Goal: Task Accomplishment & Management: Use online tool/utility

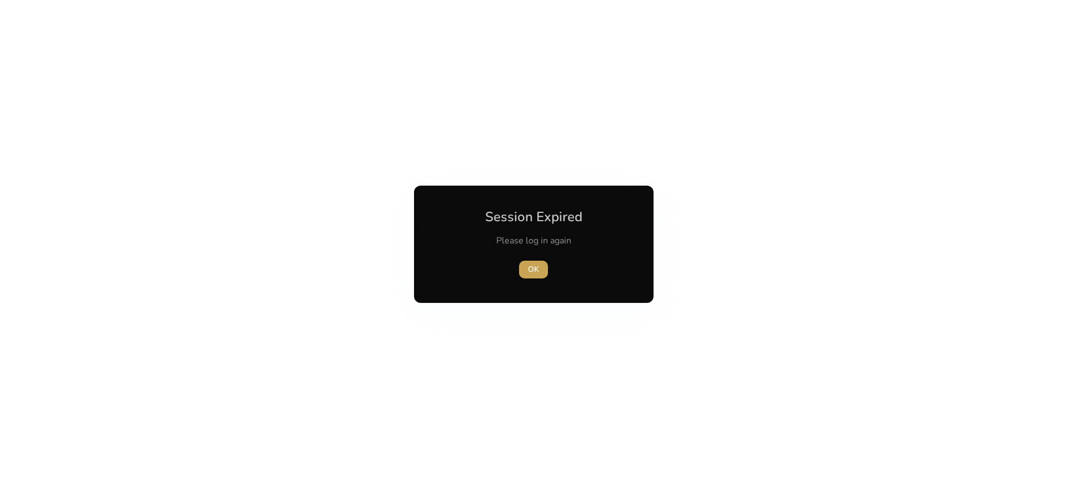
click at [533, 269] on span "OK" at bounding box center [533, 269] width 11 height 12
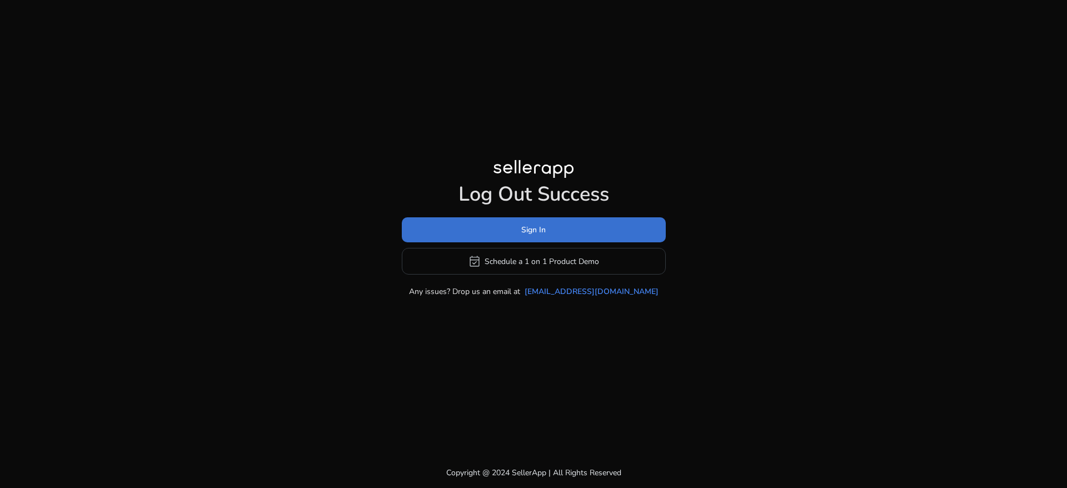
click at [514, 237] on span at bounding box center [534, 230] width 264 height 27
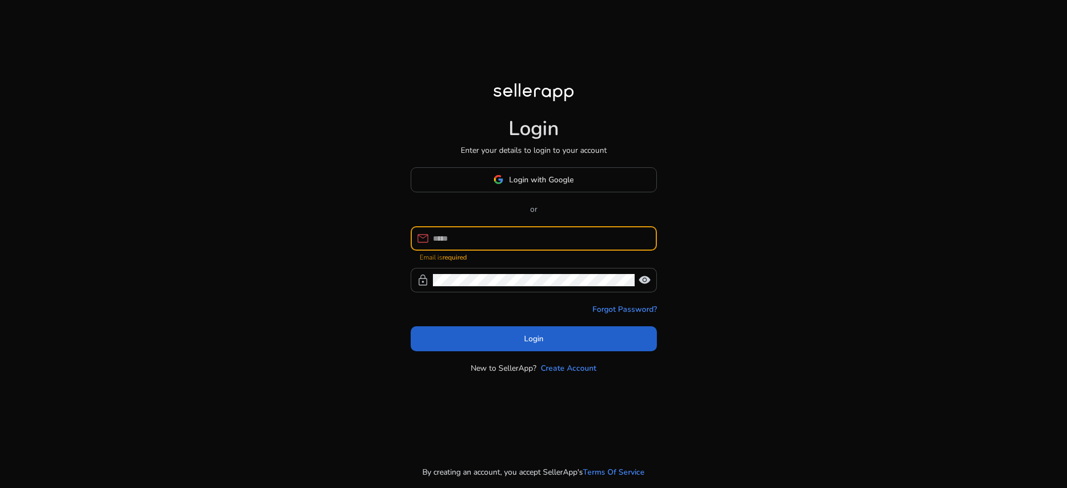
type input "**********"
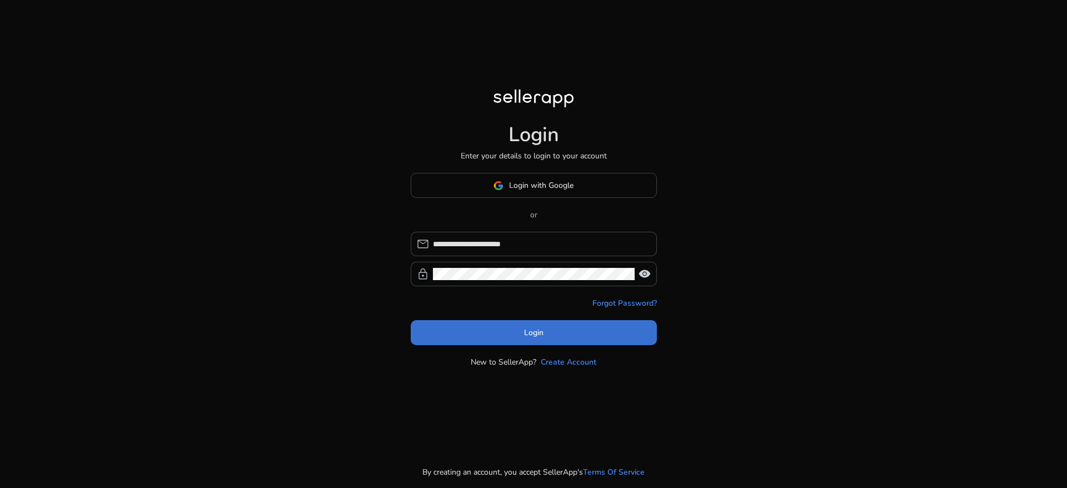
click at [516, 323] on span at bounding box center [534, 332] width 246 height 27
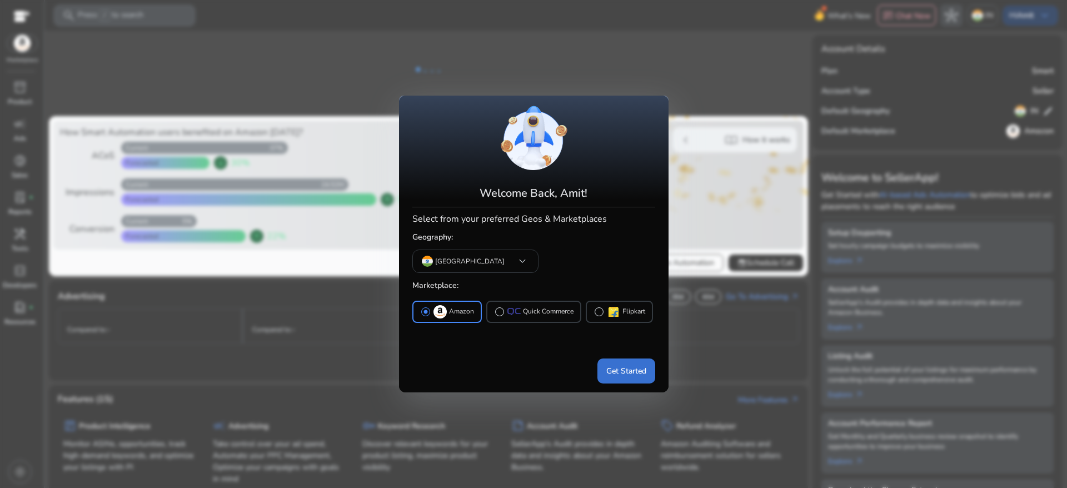
click at [615, 359] on span at bounding box center [626, 370] width 58 height 27
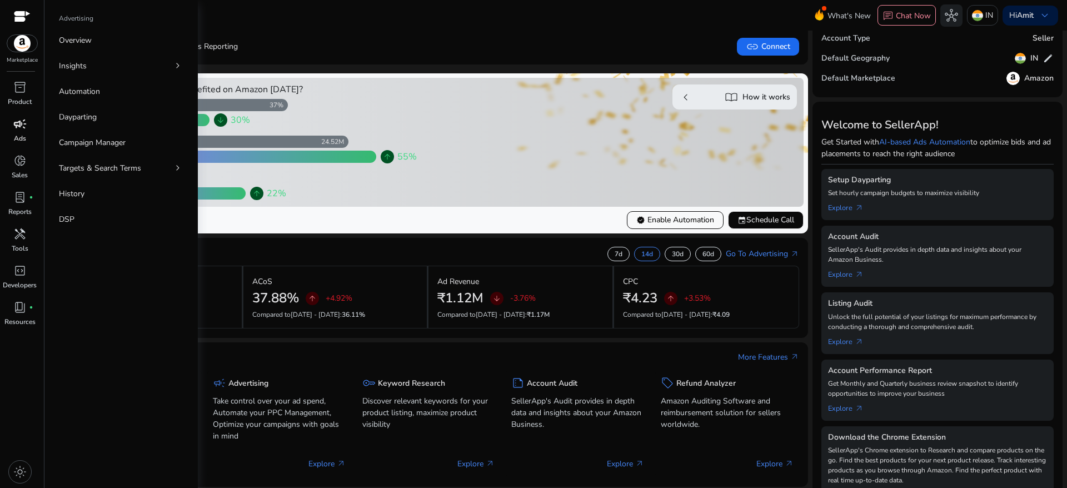
click at [20, 130] on span "campaign" at bounding box center [19, 123] width 13 height 13
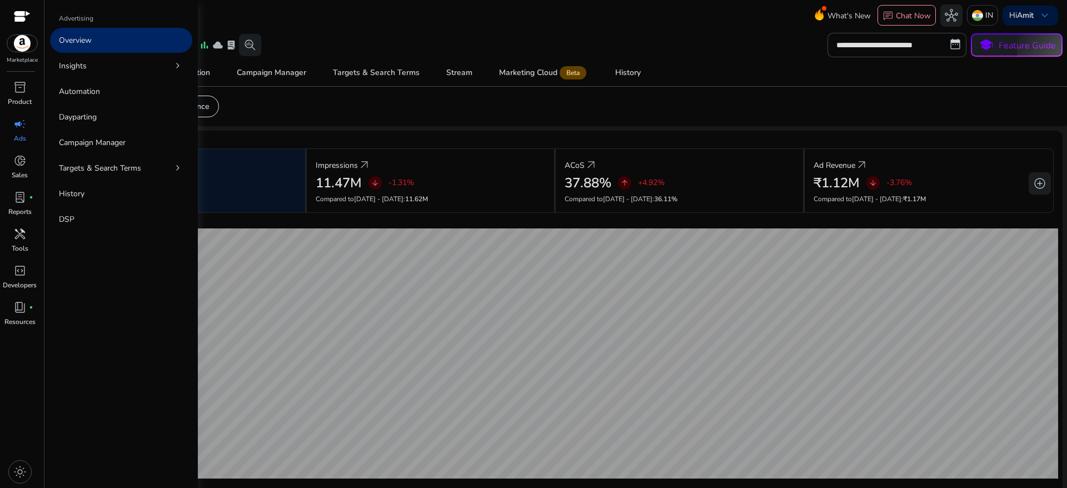
click at [5, 124] on div "campaign" at bounding box center [19, 124] width 31 height 18
click at [85, 115] on p "Dayparting" at bounding box center [78, 117] width 38 height 12
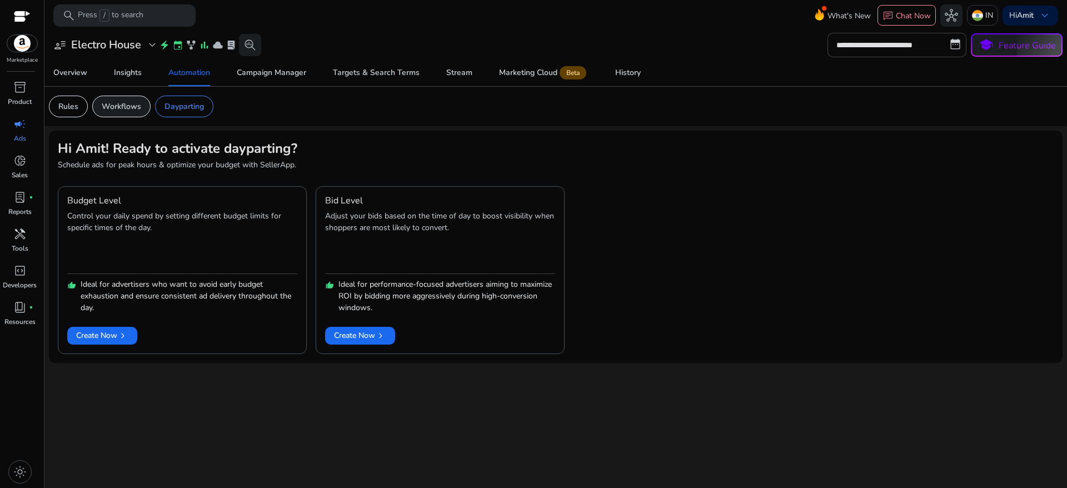
click at [98, 106] on div "Workflows" at bounding box center [121, 107] width 58 height 22
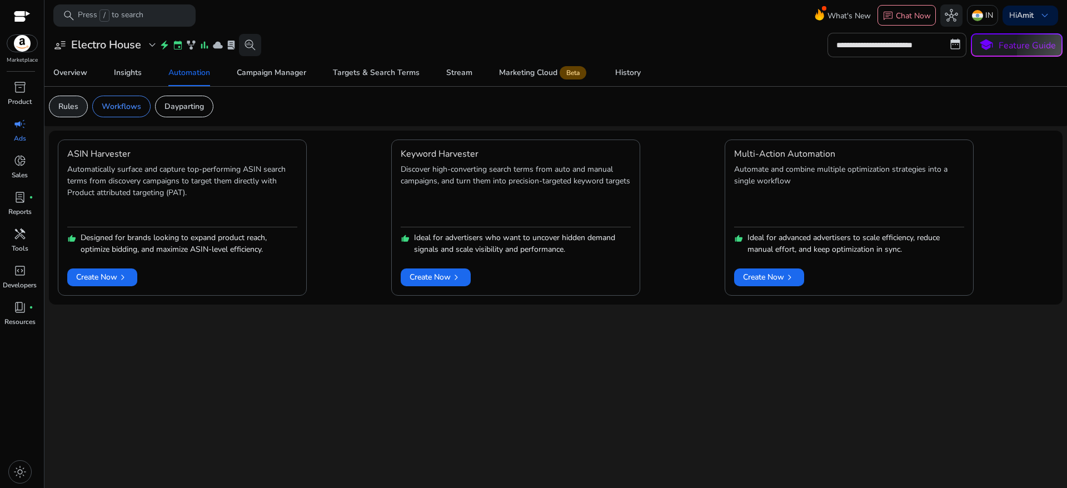
click at [73, 106] on p "Rules" at bounding box center [68, 107] width 20 height 12
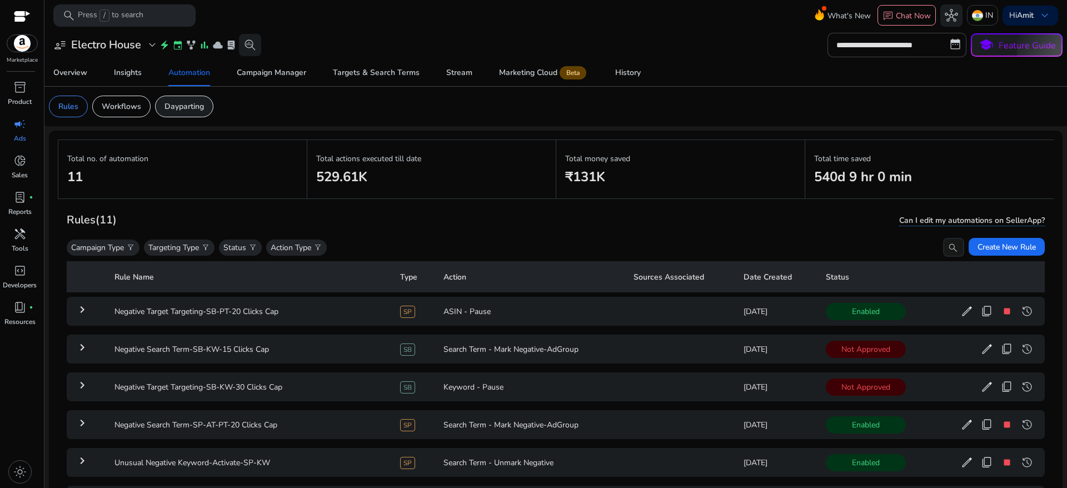
click at [192, 107] on p "Dayparting" at bounding box center [183, 107] width 39 height 12
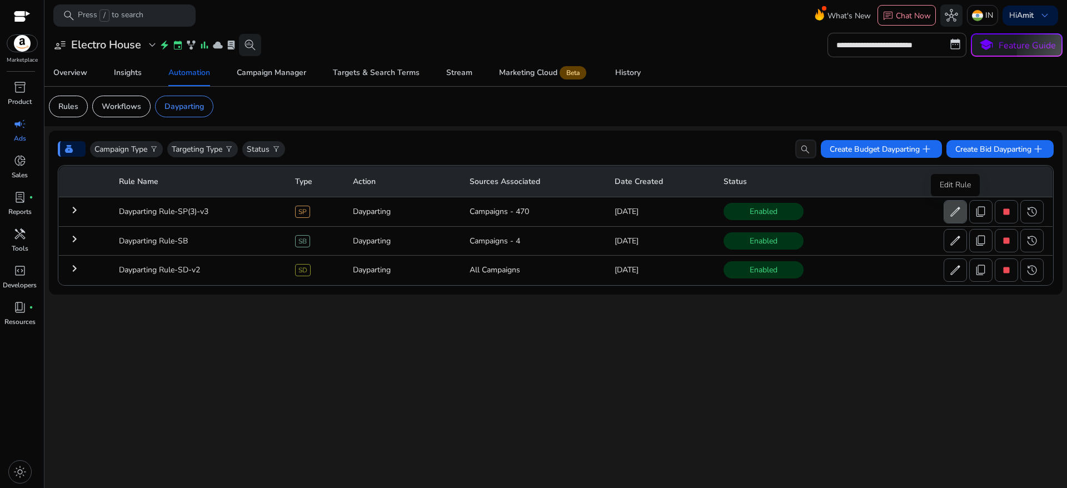
click at [948, 214] on span "edit" at bounding box center [954, 211] width 13 height 13
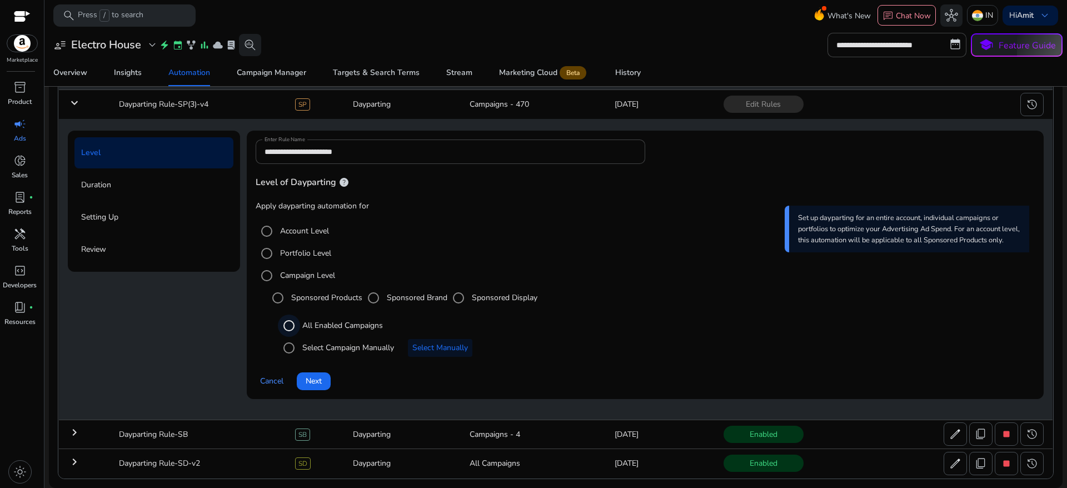
scroll to position [108, 0]
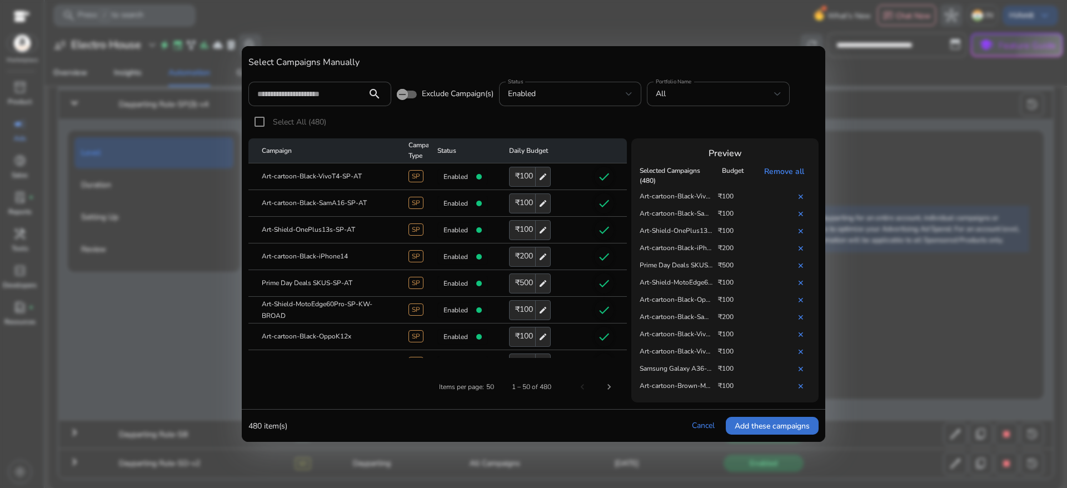
click at [745, 426] on span "Add these campaigns" at bounding box center [772, 426] width 75 height 12
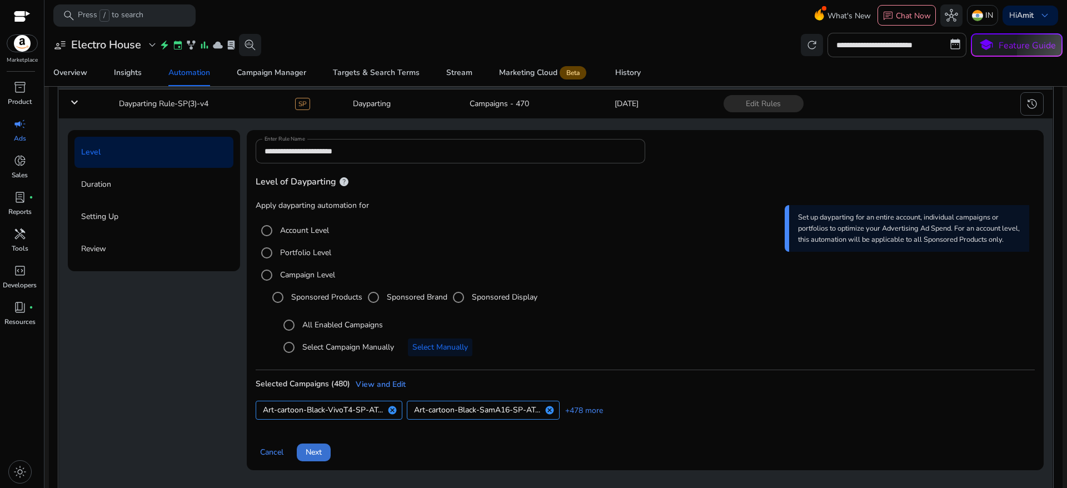
click at [327, 442] on span at bounding box center [314, 452] width 34 height 27
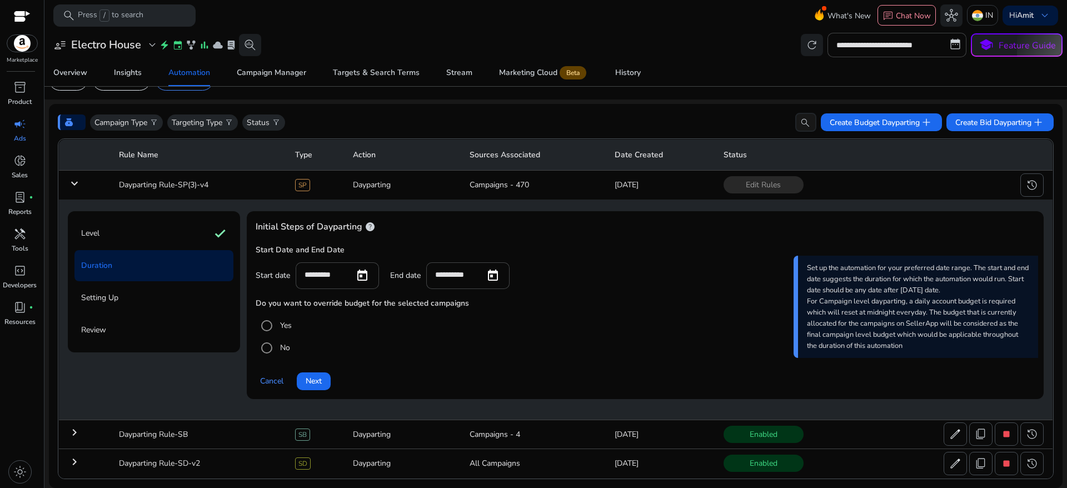
scroll to position [27, 0]
click at [362, 276] on span "Open calendar" at bounding box center [362, 275] width 27 height 27
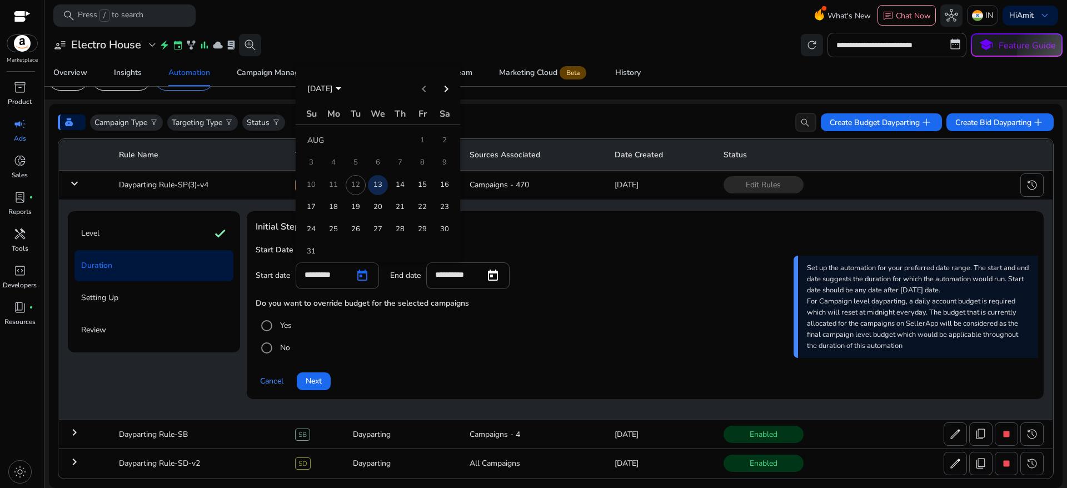
click at [379, 182] on span "13" at bounding box center [378, 185] width 20 height 20
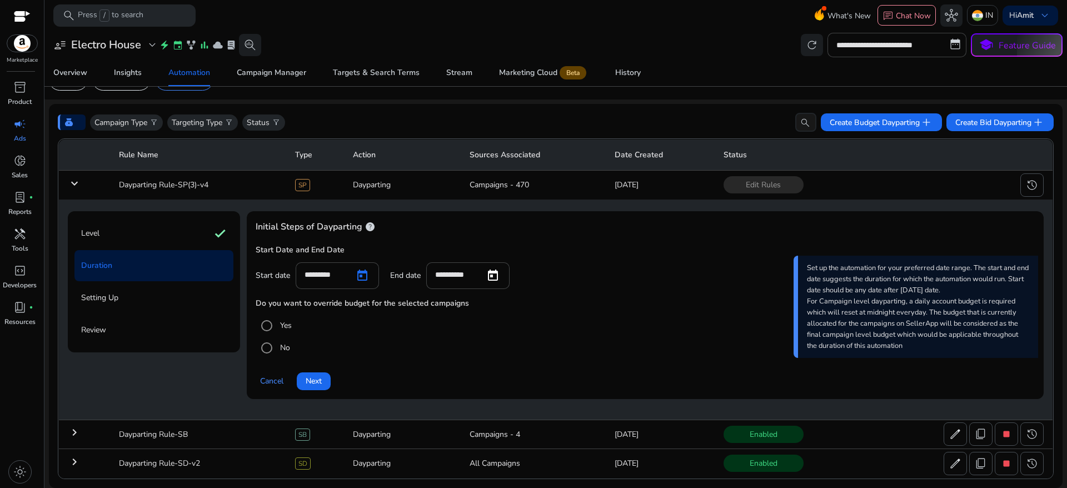
type input "*********"
click at [313, 376] on span "Next" at bounding box center [314, 381] width 16 height 12
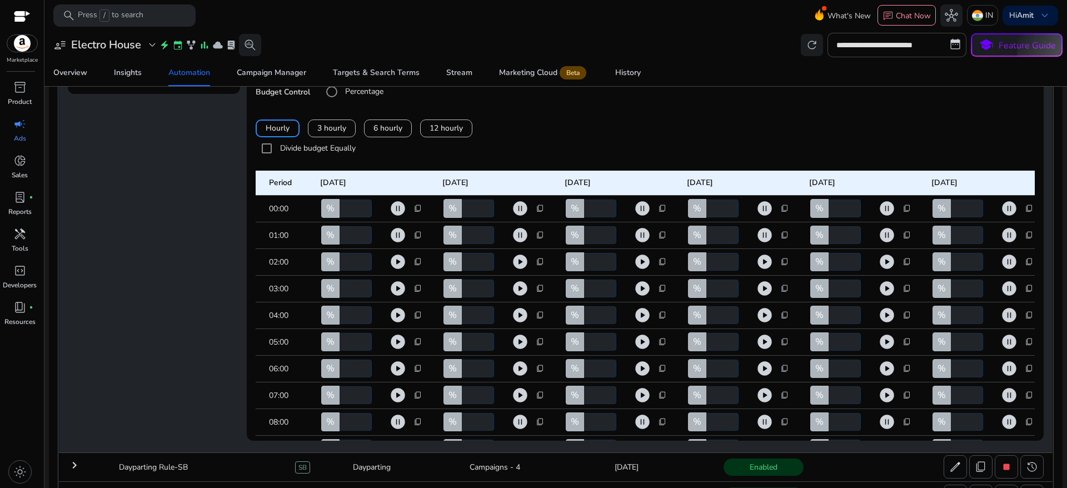
scroll to position [294, 0]
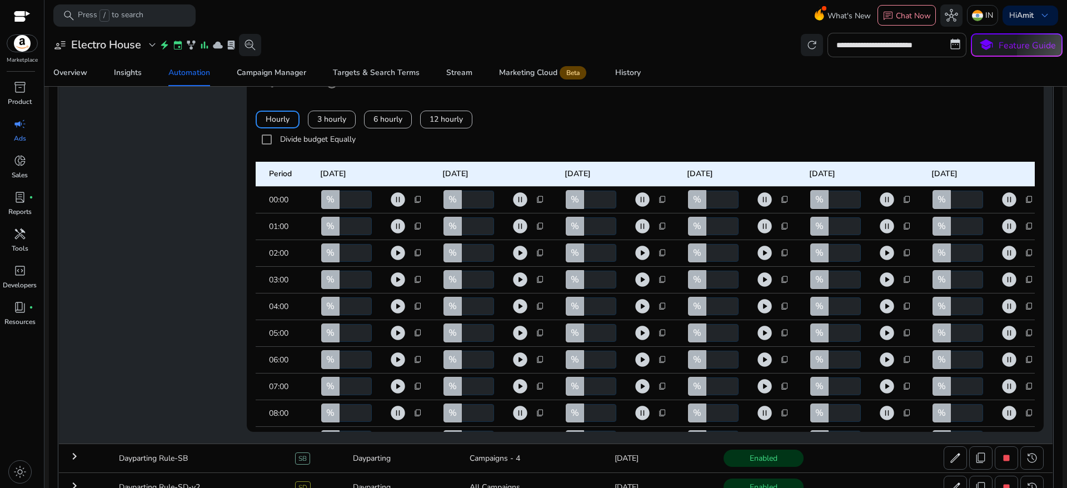
drag, startPoint x: 1061, startPoint y: 197, endPoint x: 1066, endPoint y: 292, distance: 95.7
click at [1066, 292] on mat-sidenav-content "**********" at bounding box center [555, 244] width 1022 height 488
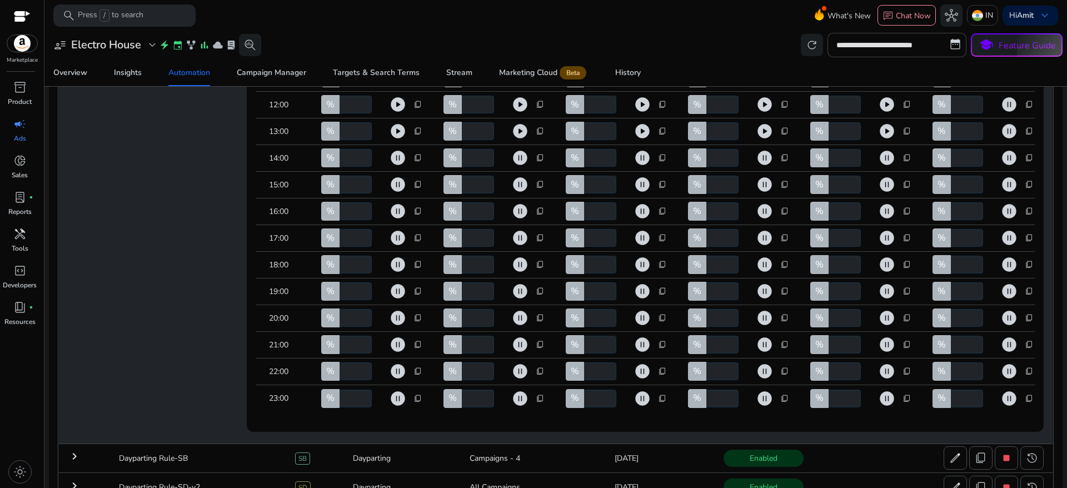
scroll to position [471, 0]
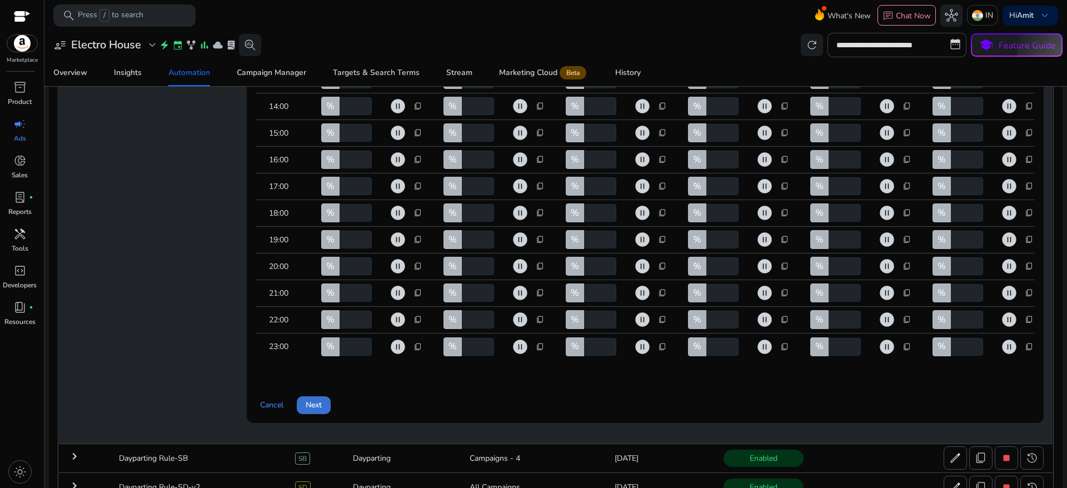
click at [326, 405] on span at bounding box center [314, 405] width 34 height 27
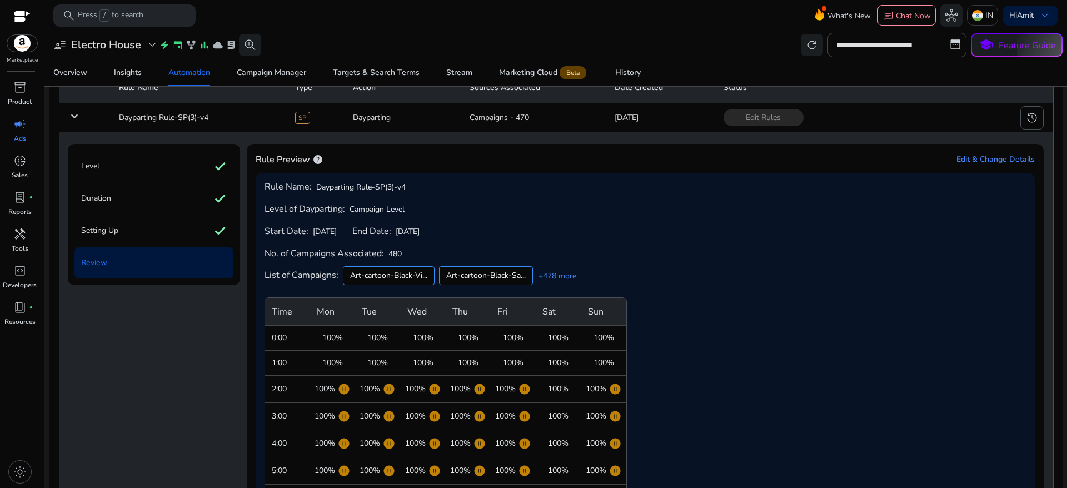
scroll to position [294, 0]
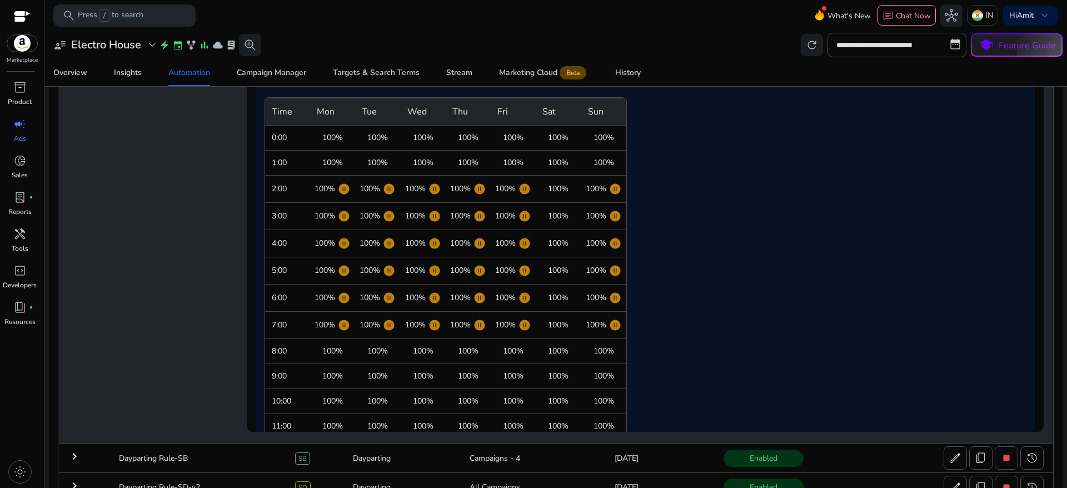
drag, startPoint x: 1033, startPoint y: 143, endPoint x: 1040, endPoint y: 242, distance: 98.5
click at [1040, 242] on td "Level check Duration check Setting Up check Review Rule Preview help Edit & Cha…" at bounding box center [556, 188] width 994 height 512
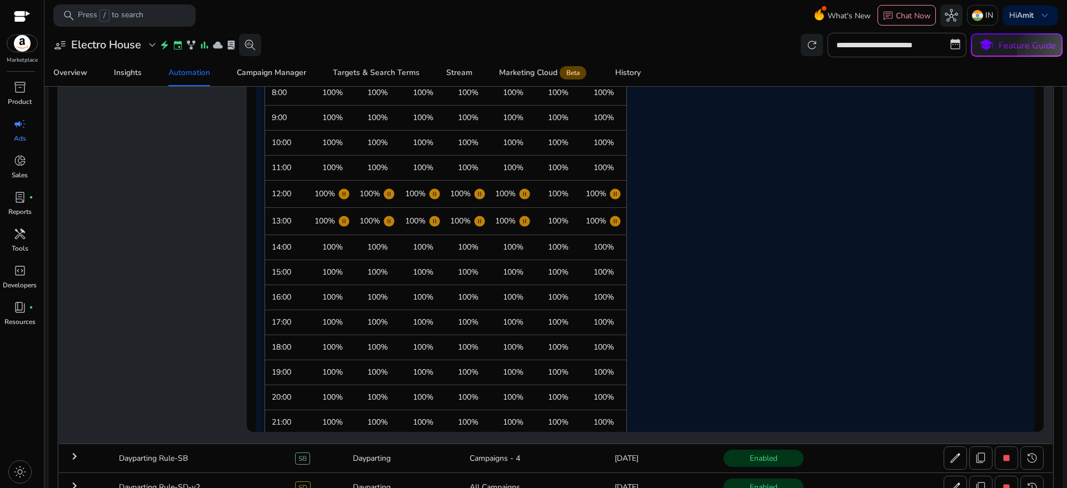
scroll to position [401, 0]
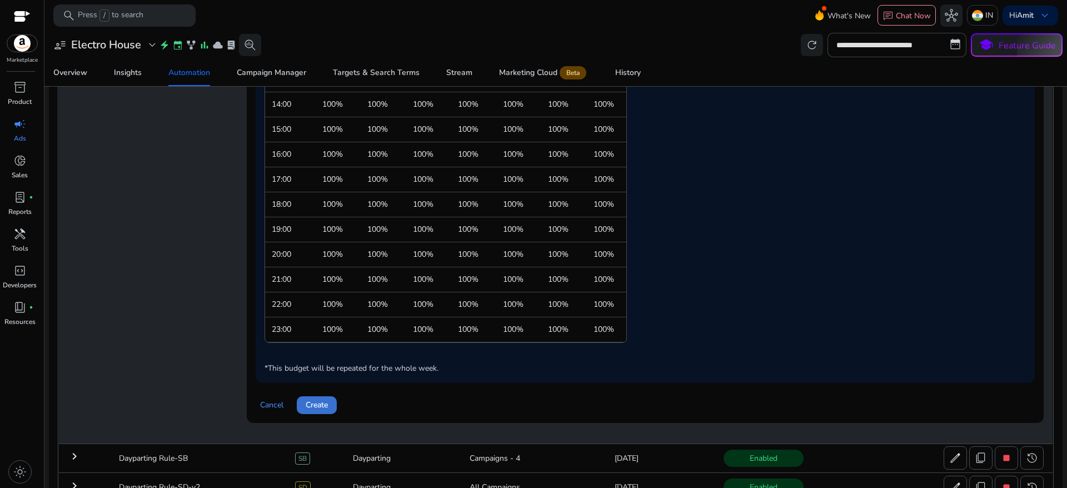
click at [317, 400] on span "Create" at bounding box center [317, 405] width 22 height 12
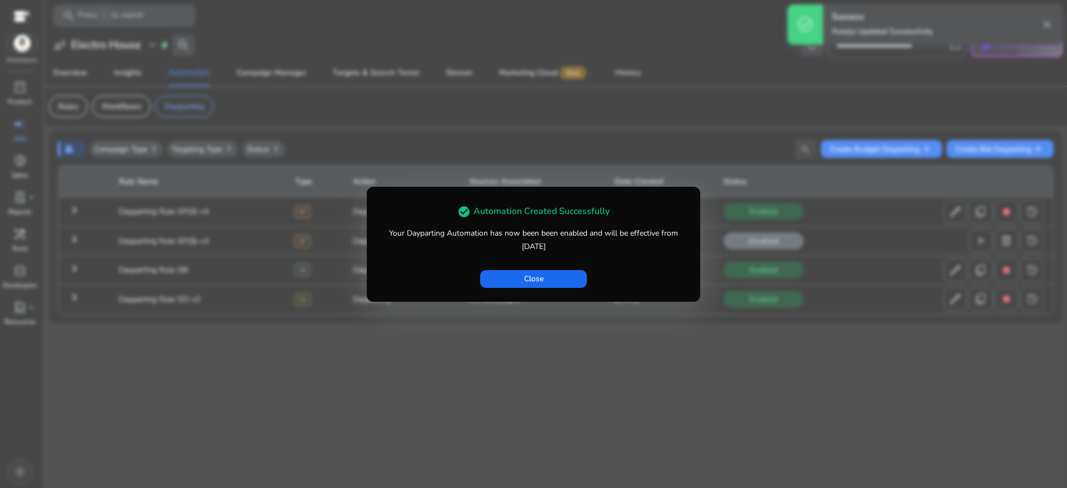
scroll to position [0, 0]
click at [541, 283] on span "Close" at bounding box center [533, 279] width 19 height 12
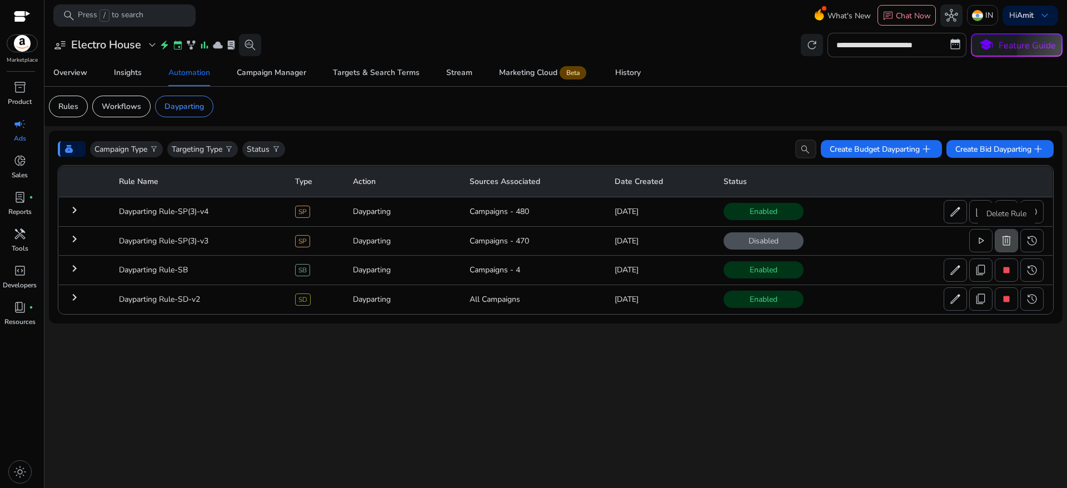
click at [1002, 238] on span "delete" at bounding box center [1006, 240] width 13 height 13
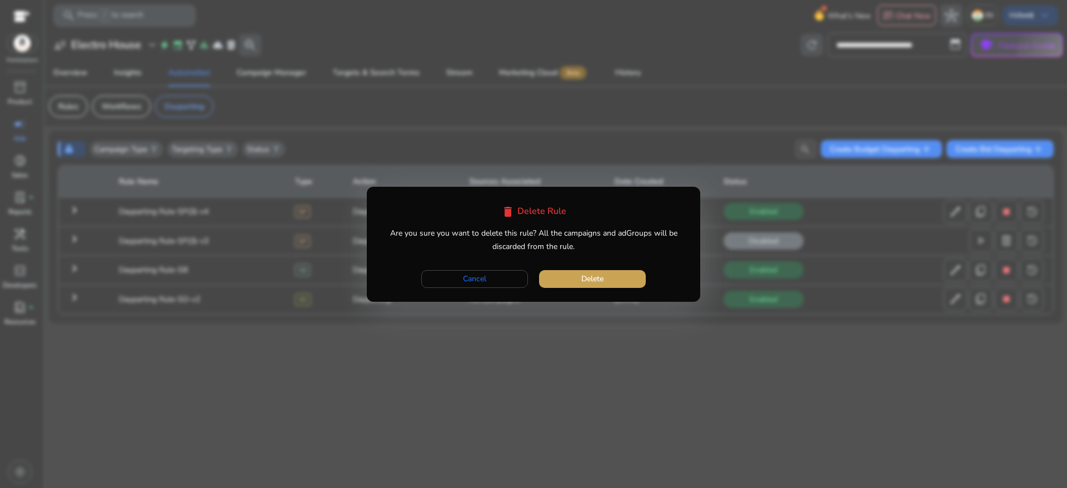
click at [638, 274] on span "button" at bounding box center [592, 279] width 107 height 27
